Goal: Navigation & Orientation: Find specific page/section

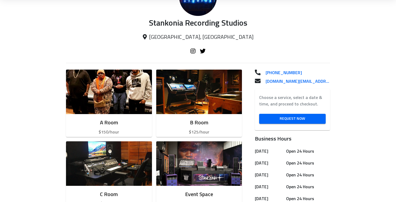
scroll to position [100, 0]
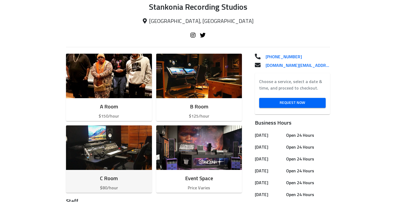
click at [114, 141] on img "button" at bounding box center [109, 147] width 86 height 44
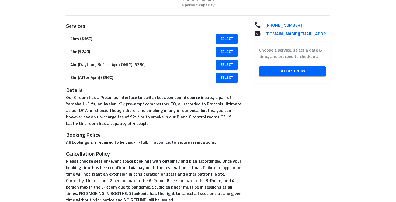
scroll to position [108, 0]
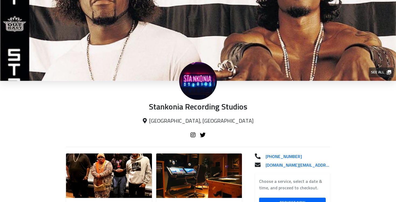
click at [124, 139] on div at bounding box center [198, 141] width 264 height 19
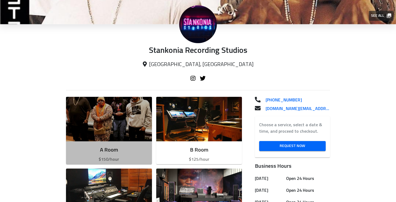
click at [124, 139] on img "button" at bounding box center [109, 119] width 86 height 44
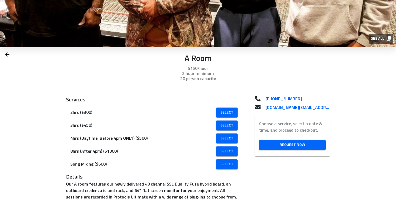
scroll to position [101, 0]
